Goal: Find specific page/section

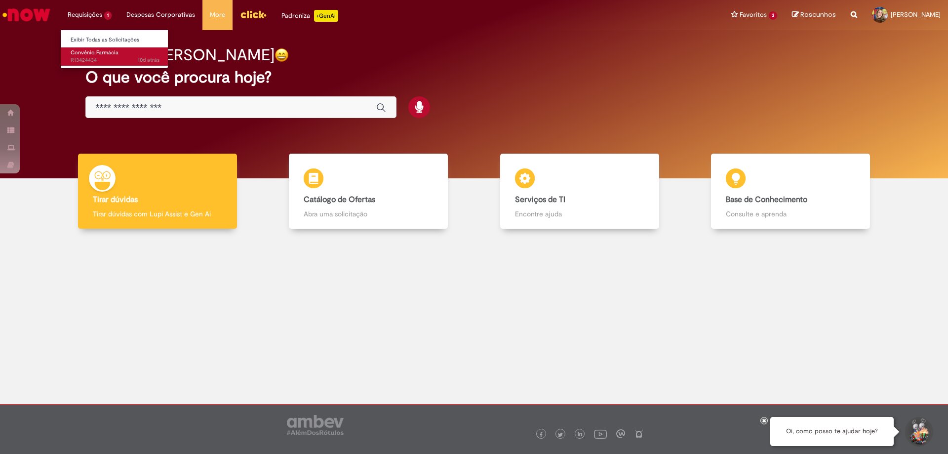
click at [97, 55] on span "Convênio Farmácia" at bounding box center [95, 52] width 48 height 7
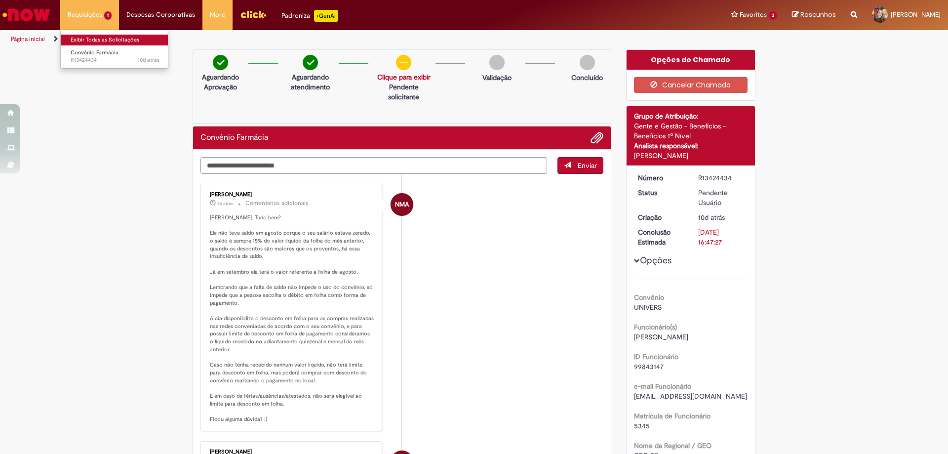
click at [103, 41] on link "Exibir Todas as Solicitações" at bounding box center [115, 40] width 109 height 11
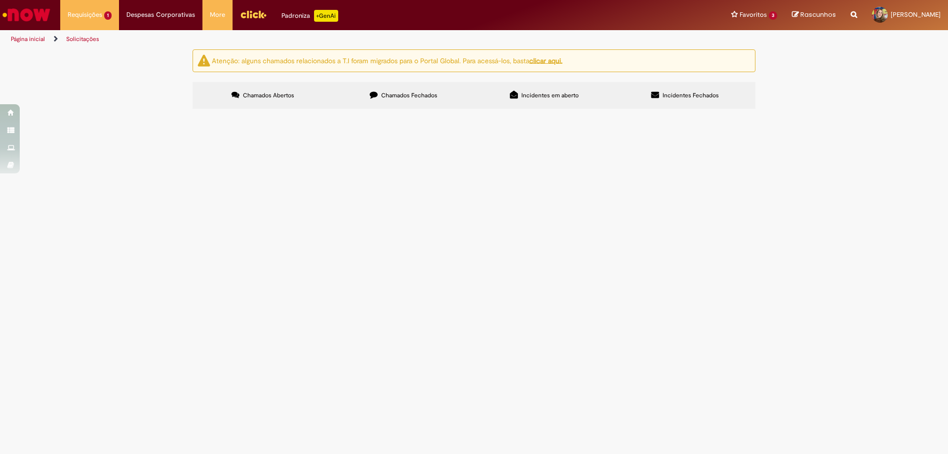
click at [39, 7] on img "Ir para a Homepage" at bounding box center [26, 15] width 51 height 20
